Goal: Task Accomplishment & Management: Manage account settings

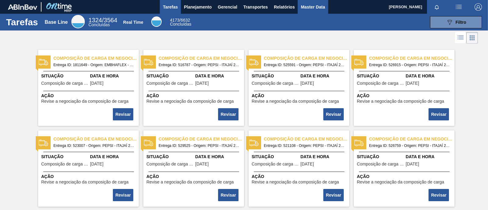
click at [313, 9] on span "Master Data" at bounding box center [313, 6] width 24 height 7
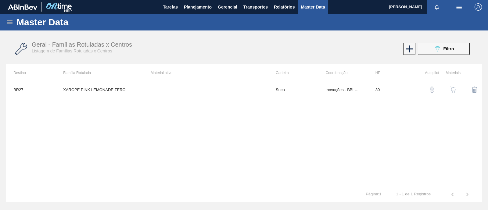
click at [452, 92] on img "button" at bounding box center [453, 90] width 6 height 6
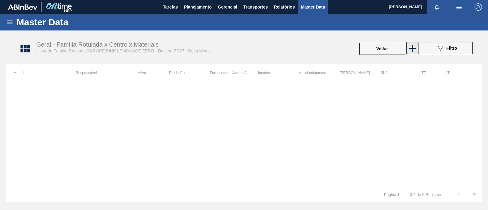
click at [417, 48] on icon at bounding box center [413, 48] width 12 height 12
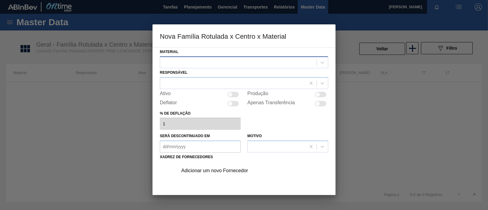
click at [290, 63] on div at bounding box center [238, 62] width 157 height 9
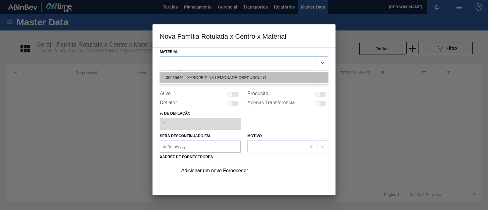
click at [268, 77] on div "30035646 - XAROPE PINK LEMONADE CREPUSCULO" at bounding box center [244, 77] width 168 height 11
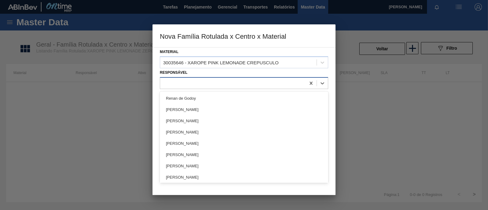
click at [254, 83] on div at bounding box center [233, 83] width 146 height 9
type input "rafae"
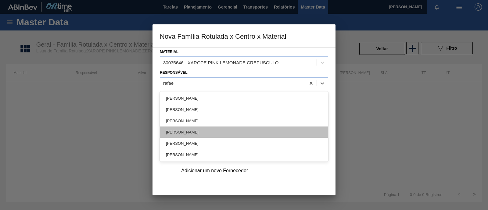
click at [218, 136] on div "Rafael Shimabukuro" at bounding box center [244, 132] width 168 height 11
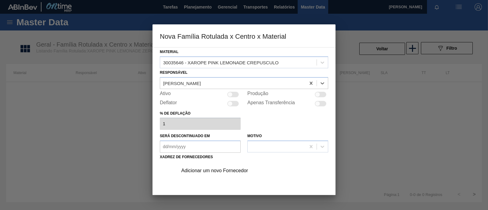
click at [234, 94] on div at bounding box center [233, 94] width 12 height 5
checkbox input "true"
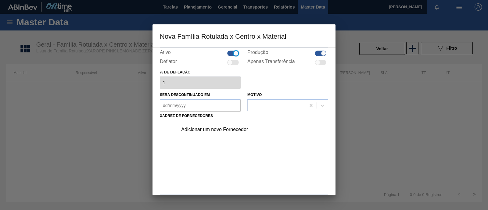
scroll to position [64, 0]
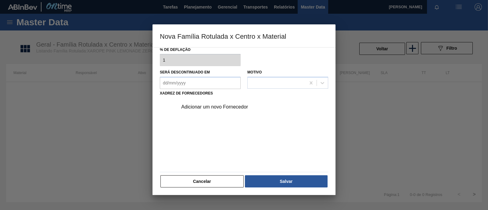
click at [233, 107] on div "Adicionar um novo Fornecedor" at bounding box center [241, 106] width 120 height 5
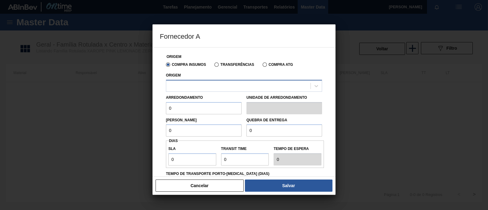
click at [254, 82] on div at bounding box center [238, 85] width 144 height 9
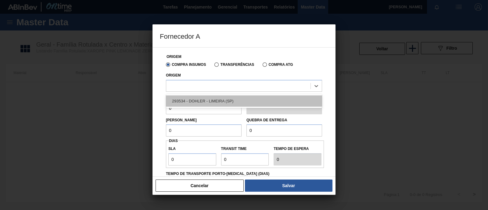
click at [229, 101] on div "293534 - DOHLER - LIMEIRA (SP)" at bounding box center [244, 101] width 156 height 11
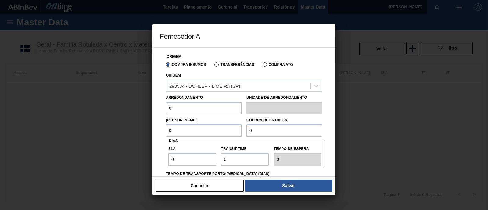
drag, startPoint x: 203, startPoint y: 109, endPoint x: 155, endPoint y: 102, distance: 48.4
click at [155, 102] on div "Origem Compra Insumos Transferências Compra ATG Origem 293534 - DOHLER - LIMEIR…" at bounding box center [244, 112] width 183 height 130
type input "200"
drag, startPoint x: 183, startPoint y: 129, endPoint x: 158, endPoint y: 129, distance: 25.0
click at [158, 129] on div "Origem Compra Insumos Transferências Compra ATG Origem 293534 - DOHLER - LIMEIR…" at bounding box center [244, 112] width 183 height 130
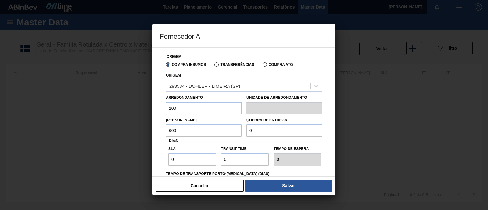
type input "600"
drag, startPoint x: 272, startPoint y: 134, endPoint x: 241, endPoint y: 130, distance: 30.8
click at [241, 130] on div "Lote Mínimo 600 Quebra de entrega 0" at bounding box center [244, 125] width 161 height 23
type input "5.000"
drag, startPoint x: 204, startPoint y: 162, endPoint x: 111, endPoint y: 159, distance: 92.8
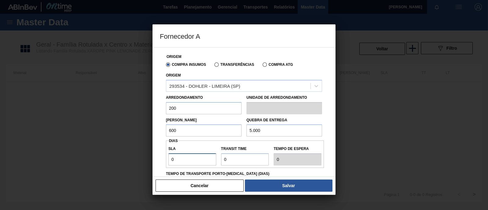
click at [111, 159] on div "Fornecedor A Origem Compra Insumos Transferências Compra ATG Origem 293534 - DO…" at bounding box center [244, 105] width 488 height 210
type input "2"
type input "20"
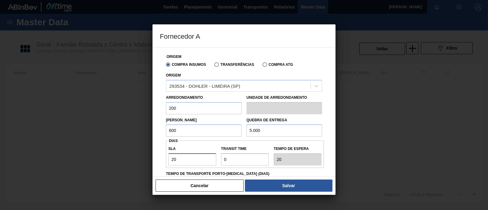
type input "20"
drag, startPoint x: 241, startPoint y: 159, endPoint x: 205, endPoint y: 158, distance: 36.0
click at [205, 158] on div "SLA 20 Transit Time Tempo de espera 20" at bounding box center [245, 154] width 158 height 23
type input "3"
type input "23"
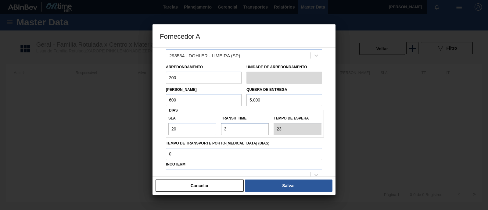
scroll to position [72, 0]
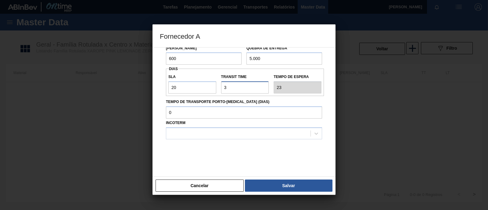
type input "3"
click at [207, 126] on div "Incoterm" at bounding box center [244, 129] width 156 height 21
click at [205, 132] on div at bounding box center [238, 133] width 144 height 9
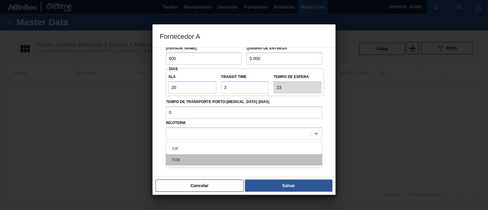
click at [182, 158] on div "FOB" at bounding box center [244, 159] width 156 height 11
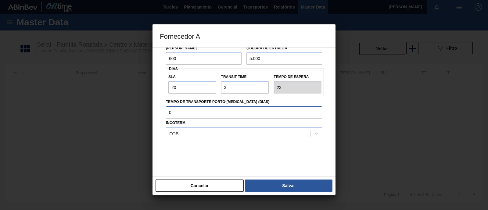
click at [196, 110] on input "Tempo de Transporte Porto-Doca (dias)" at bounding box center [244, 112] width 156 height 12
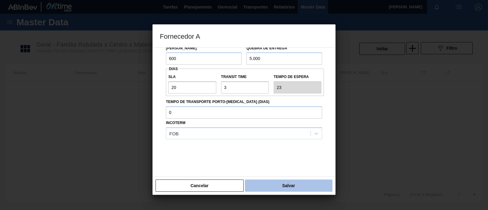
click at [276, 189] on button "Salvar" at bounding box center [289, 186] width 88 height 12
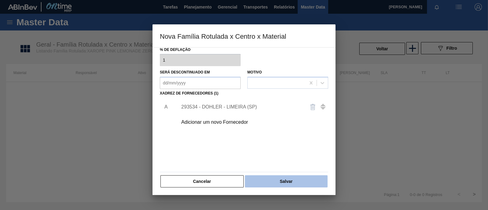
click at [276, 184] on button "Salvar" at bounding box center [286, 181] width 83 height 12
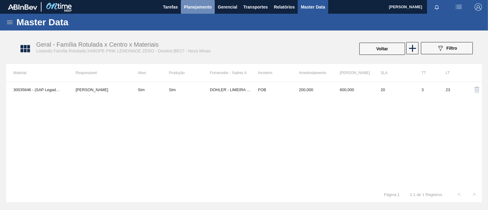
click at [194, 7] on span "Planejamento" at bounding box center [198, 6] width 28 height 7
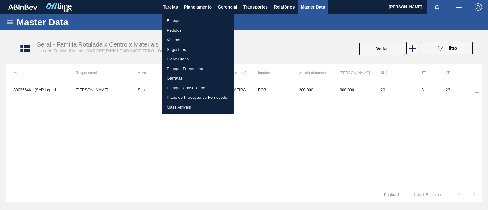
click at [96, 126] on div at bounding box center [244, 105] width 488 height 210
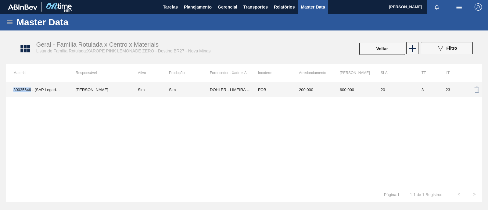
drag, startPoint x: 11, startPoint y: 89, endPoint x: 31, endPoint y: 90, distance: 19.6
click at [31, 90] on td "30035646 - (SAP Legado: 50855371) - XAROPE PINK LEMONADE CREPUSCULO" at bounding box center [37, 89] width 62 height 15
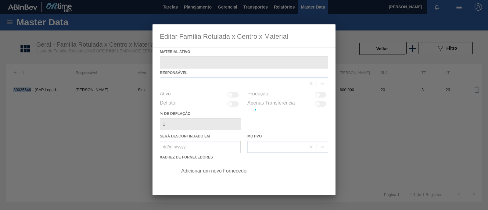
type ativo "30035646 - (SAP Legado: 50855371) - XAROPE PINK LEMONADE CREPUSCULO"
checkbox input "true"
copy td "30035646"
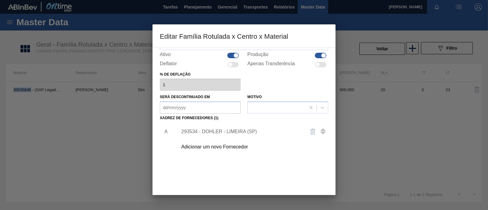
scroll to position [64, 0]
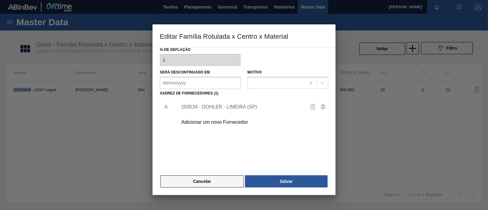
click at [216, 179] on button "Cancelar" at bounding box center [202, 181] width 83 height 12
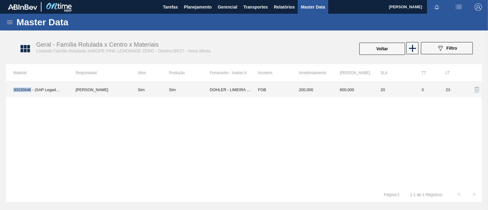
copy td "30035646"
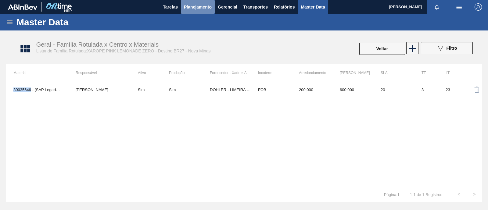
click at [195, 4] on span "Planejamento" at bounding box center [198, 6] width 28 height 7
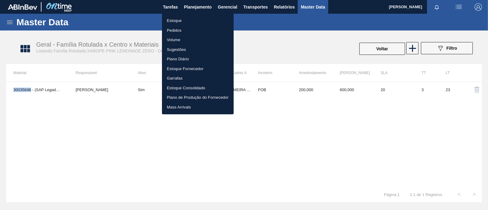
click at [188, 20] on li "Estoque" at bounding box center [198, 21] width 72 height 10
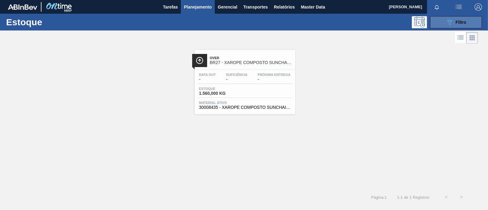
click at [447, 24] on icon "089F7B8B-B2A5-4AFE-B5C0-19BA573D28AC" at bounding box center [449, 22] width 7 height 7
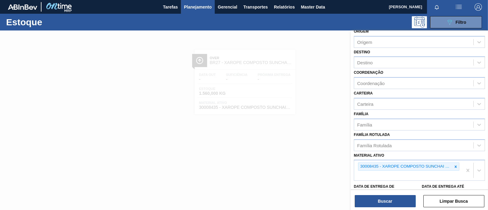
scroll to position [76, 0]
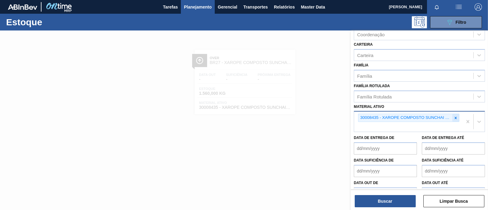
click at [456, 116] on icon at bounding box center [456, 118] width 4 height 4
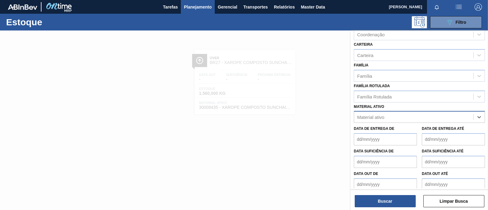
paste ativo "30035646"
type ativo "30035646"
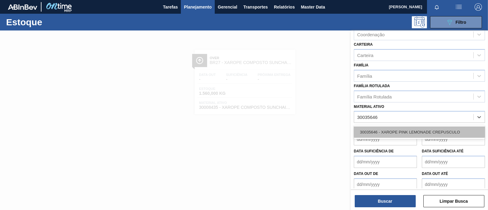
click at [405, 132] on div "30035646 - XAROPE PINK LEMONADE CREPUSCULO" at bounding box center [419, 132] width 131 height 11
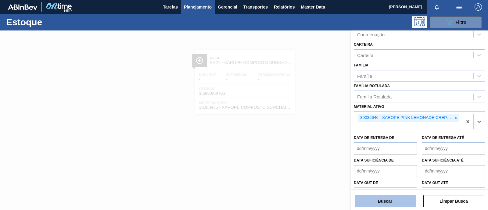
click at [381, 202] on button "Buscar" at bounding box center [385, 201] width 61 height 12
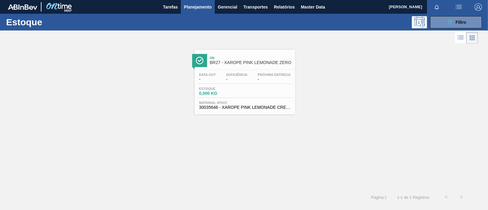
click at [241, 98] on div "Data out - Suficiência - Próxima Entrega - Estoque 0,000 KG Material ativo 3003…" at bounding box center [245, 90] width 101 height 41
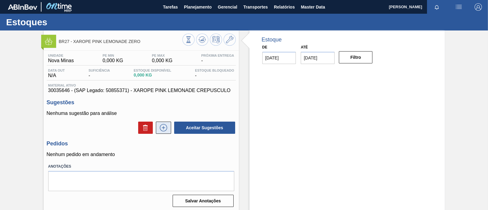
click at [165, 129] on icon at bounding box center [164, 127] width 10 height 7
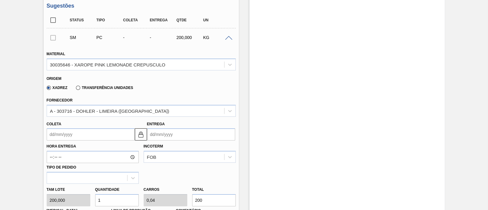
scroll to position [114, 0]
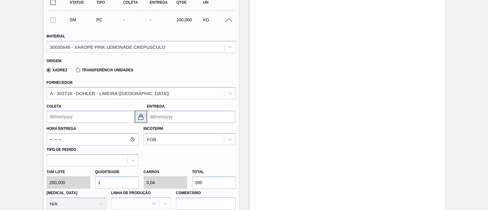
click at [142, 120] on img at bounding box center [140, 116] width 7 height 7
click at [123, 117] on input "Coleta" at bounding box center [91, 117] width 88 height 12
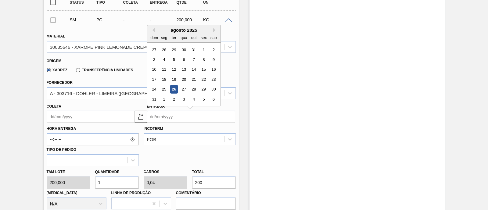
click at [204, 119] on input "Entrega" at bounding box center [191, 117] width 88 height 12
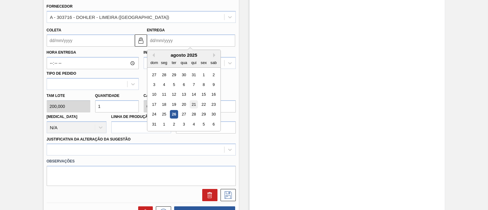
scroll to position [152, 0]
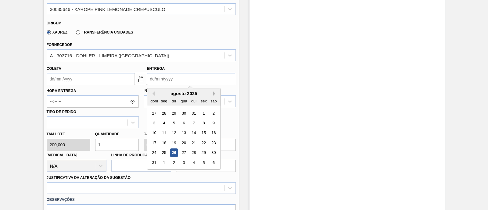
click at [217, 92] on button "Next Month" at bounding box center [215, 94] width 4 height 4
click at [161, 144] on div "22" at bounding box center [164, 143] width 8 height 8
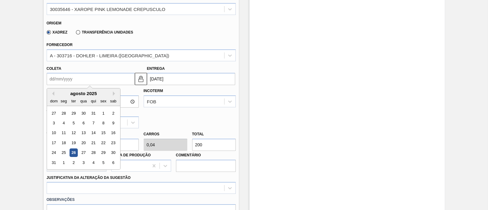
click at [112, 79] on input "Coleta" at bounding box center [91, 79] width 88 height 12
click at [193, 79] on input "22/09/2025" at bounding box center [191, 79] width 88 height 12
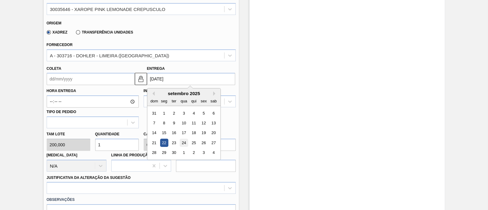
click at [183, 144] on div "24" at bounding box center [184, 143] width 8 height 8
type input "24/09/2025"
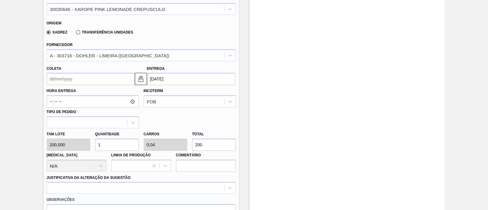
click at [122, 79] on input "Coleta" at bounding box center [91, 79] width 88 height 12
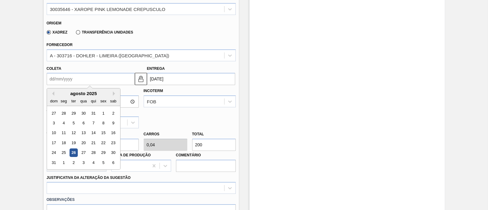
click at [113, 96] on div "agosto 2025" at bounding box center [83, 93] width 73 height 5
click at [114, 94] on button "Next Month" at bounding box center [115, 94] width 4 height 4
click at [65, 145] on div "22" at bounding box center [64, 143] width 8 height 8
type input "22/09/2025"
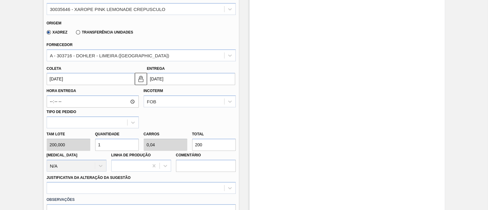
click at [126, 63] on div "Coleta 22/09/2025 Entrega 24/09/2025" at bounding box center [141, 74] width 194 height 23
click at [88, 144] on div "Tam lote 200,000 Quantidade 1 Carros 0,04 Total 200 Doca N/A Linha de Produção …" at bounding box center [141, 150] width 194 height 44
type input "6"
type input "0,24"
type input "1.200"
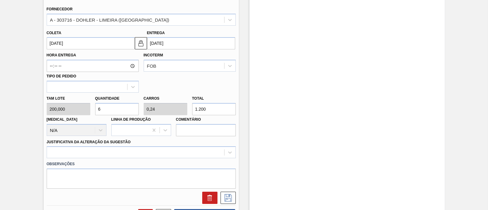
scroll to position [191, 0]
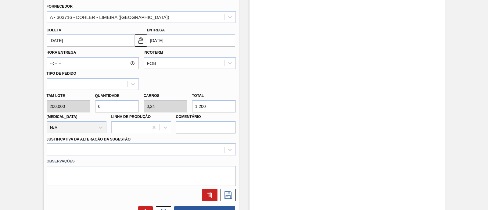
type input "6"
click at [102, 152] on div at bounding box center [141, 150] width 189 height 12
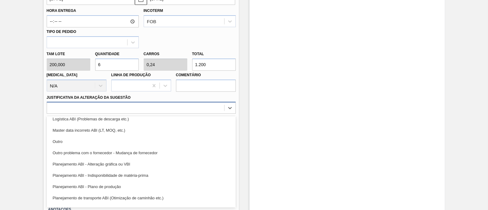
scroll to position [0, 0]
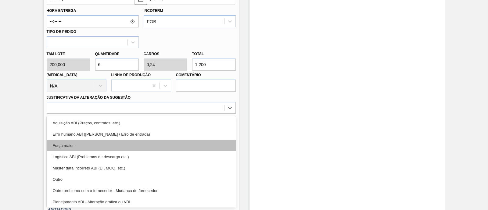
click at [102, 144] on div "Força maior" at bounding box center [141, 145] width 189 height 11
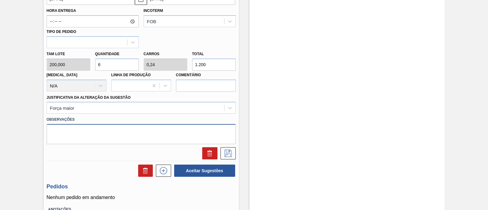
click at [105, 139] on textarea at bounding box center [141, 134] width 189 height 20
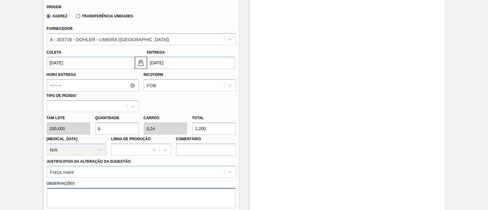
scroll to position [156, 0]
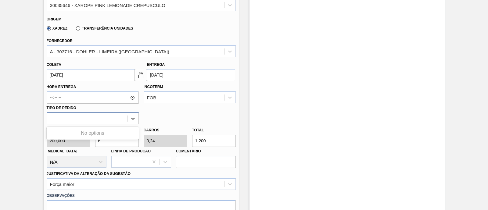
click at [134, 119] on icon at bounding box center [133, 119] width 4 height 2
click at [151, 114] on div "Hora Entrega Incoterm FOB Tipo de pedido Use Up and Down to choose options, pre…" at bounding box center [141, 102] width 194 height 43
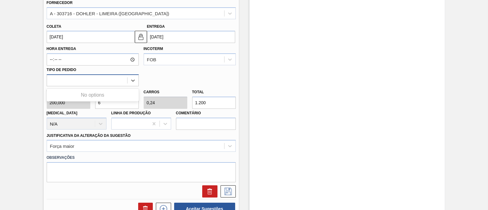
click at [63, 82] on div at bounding box center [87, 80] width 80 height 9
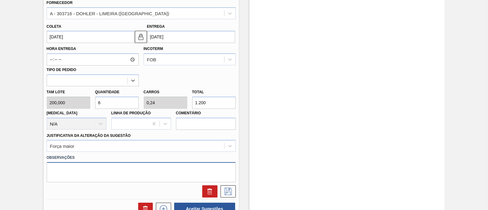
click at [76, 173] on textarea at bounding box center [141, 172] width 189 height 20
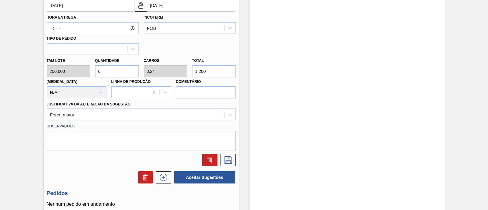
scroll to position [233, 0]
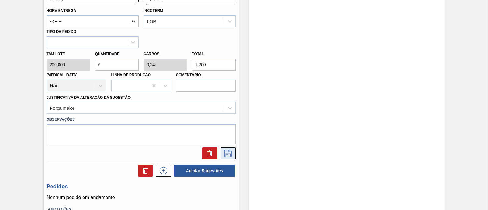
click at [223, 154] on icon at bounding box center [228, 153] width 10 height 7
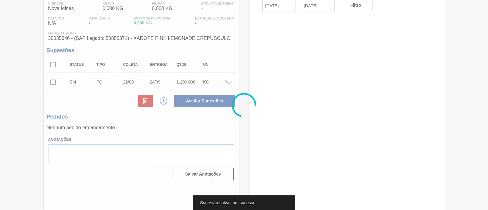
scroll to position [52, 0]
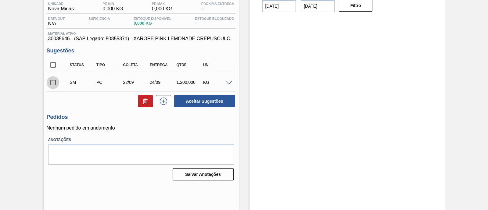
click at [50, 85] on input "checkbox" at bounding box center [53, 82] width 13 height 13
click at [197, 100] on button "Aceitar Sugestões" at bounding box center [204, 101] width 61 height 12
checkbox input "false"
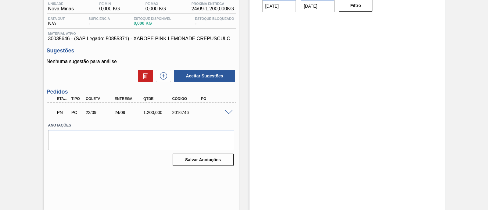
click at [229, 113] on span at bounding box center [228, 112] width 7 height 5
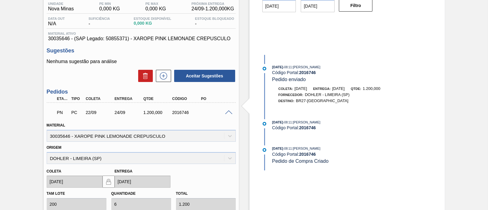
click at [229, 113] on span at bounding box center [228, 112] width 7 height 5
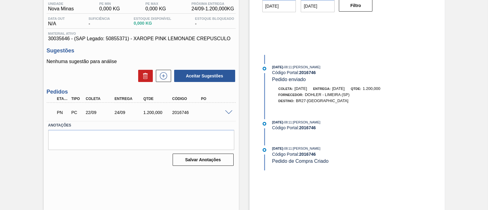
click at [229, 113] on span at bounding box center [228, 112] width 7 height 5
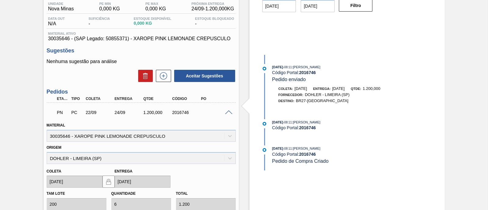
click at [229, 113] on span at bounding box center [228, 112] width 7 height 5
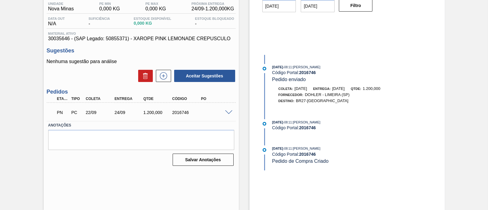
scroll to position [0, 0]
